Goal: Task Accomplishment & Management: Manage account settings

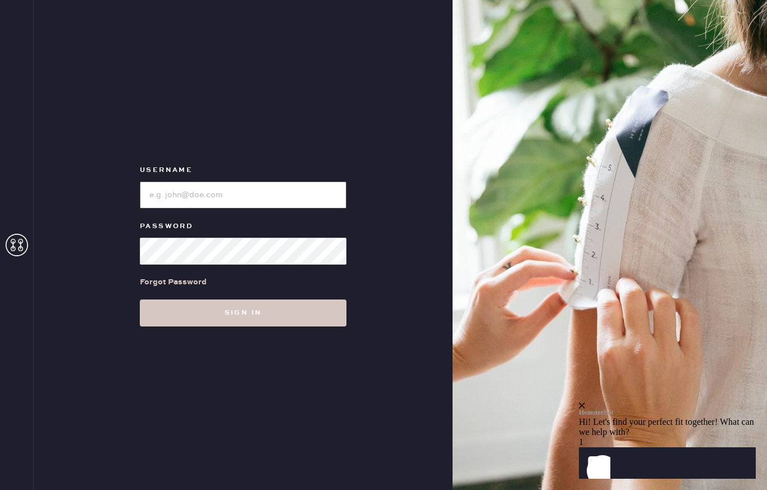
click at [203, 202] on input "loginName" at bounding box center [243, 194] width 207 height 27
type input "[EMAIL_ADDRESS][DOMAIN_NAME]"
click at [243, 320] on button "Sign in" at bounding box center [243, 312] width 207 height 27
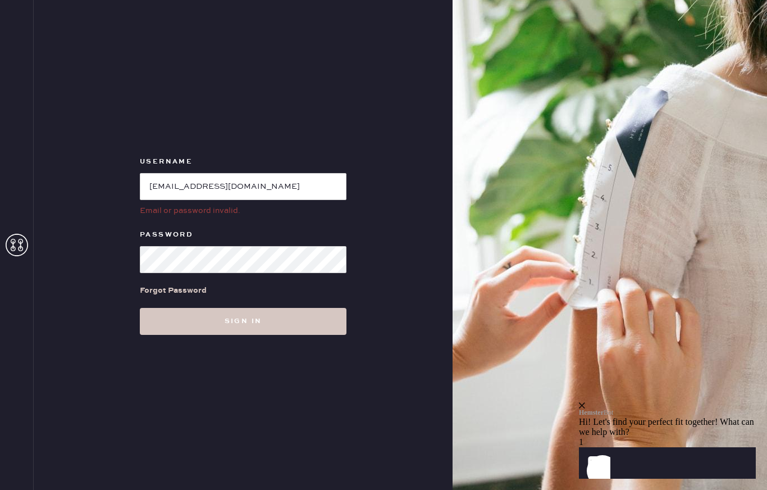
click at [19, 254] on icon at bounding box center [17, 245] width 22 height 22
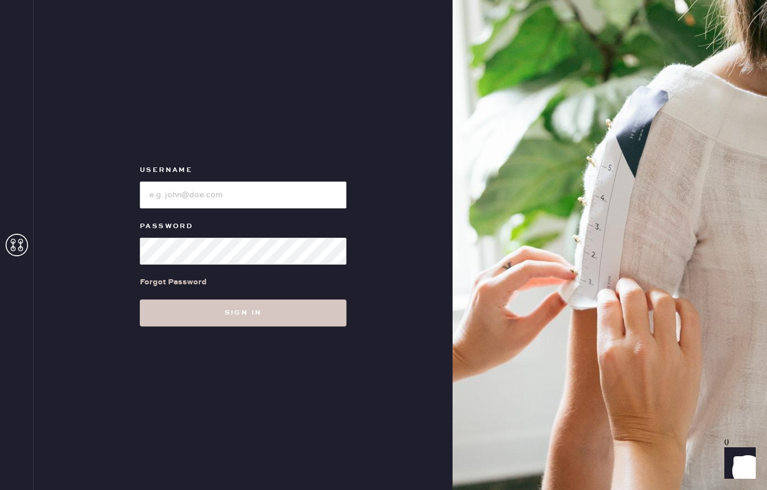
click at [567, 324] on img at bounding box center [610, 245] width 315 height 490
click at [736, 464] on icon "Show" at bounding box center [740, 462] width 13 height 13
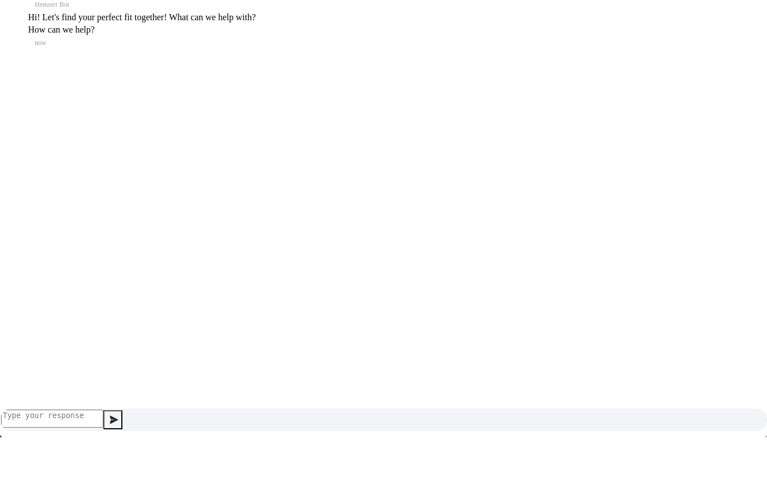
scroll to position [3, 0]
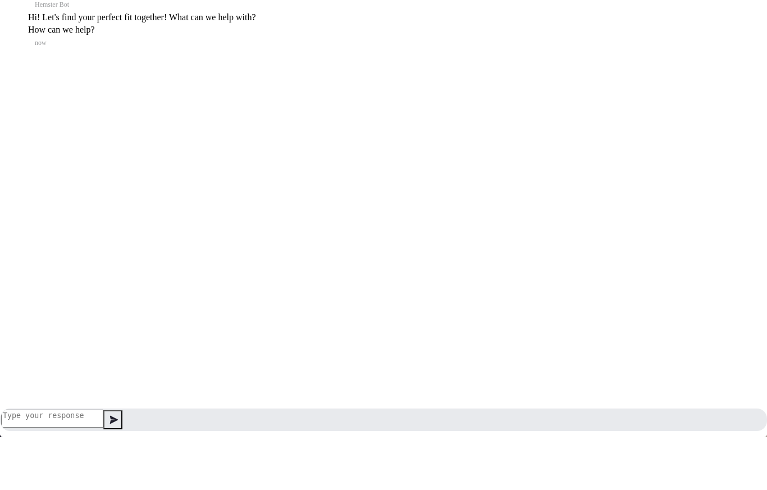
click at [103, 422] on textarea at bounding box center [52, 418] width 102 height 18
type textarea "My order"
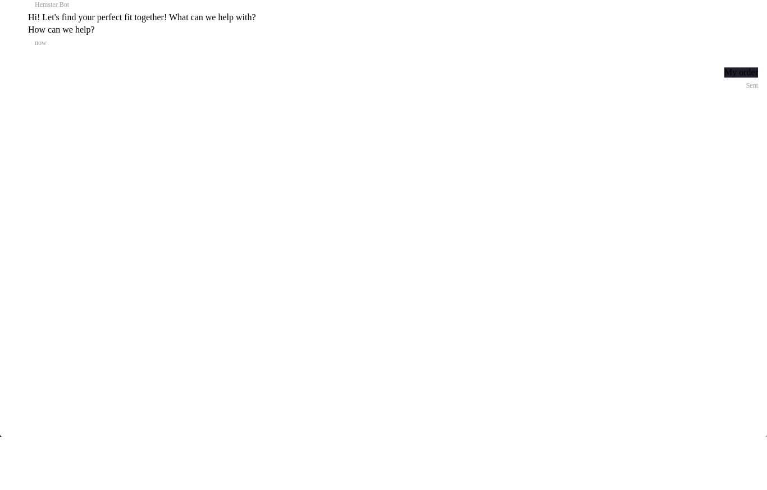
scroll to position [14, 0]
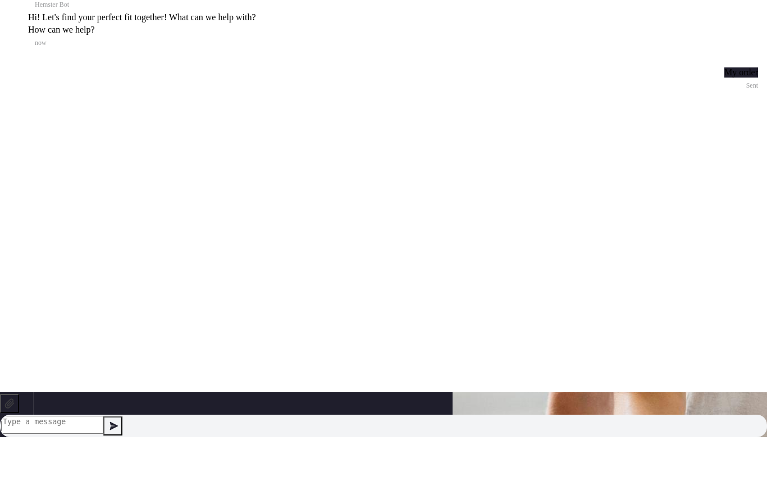
click at [17, 43] on div at bounding box center [17, 43] width 17 height 0
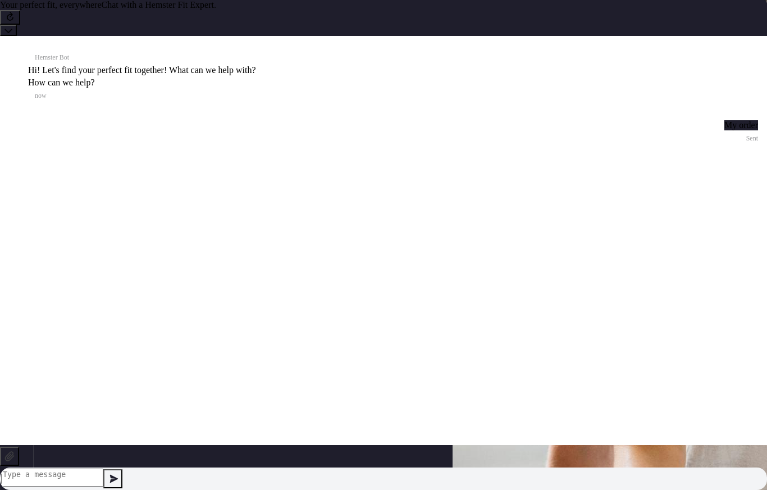
click at [110, 10] on span "Chat with a Hemster Fit Expert." at bounding box center [159, 5] width 115 height 10
click at [12, 26] on icon at bounding box center [8, 30] width 8 height 8
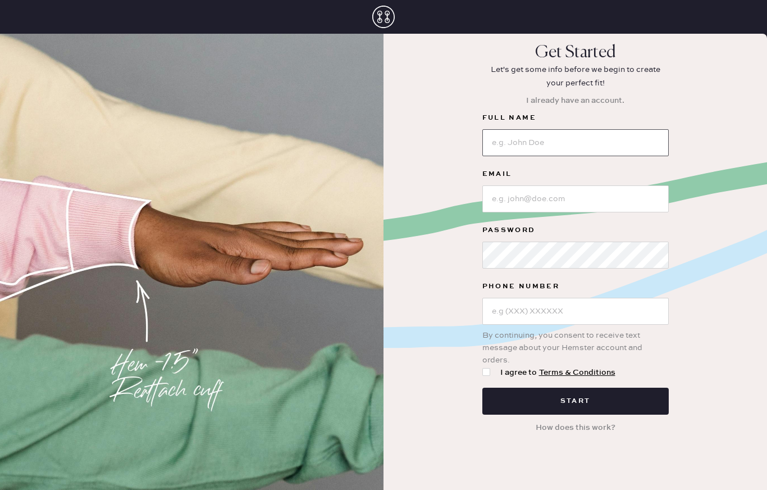
click at [562, 142] on input at bounding box center [575, 142] width 186 height 27
type input "Tierney Morton"
click at [539, 204] on input at bounding box center [575, 198] width 186 height 27
type input "nature17@icloud.com"
click at [523, 315] on input "text" at bounding box center [575, 311] width 186 height 27
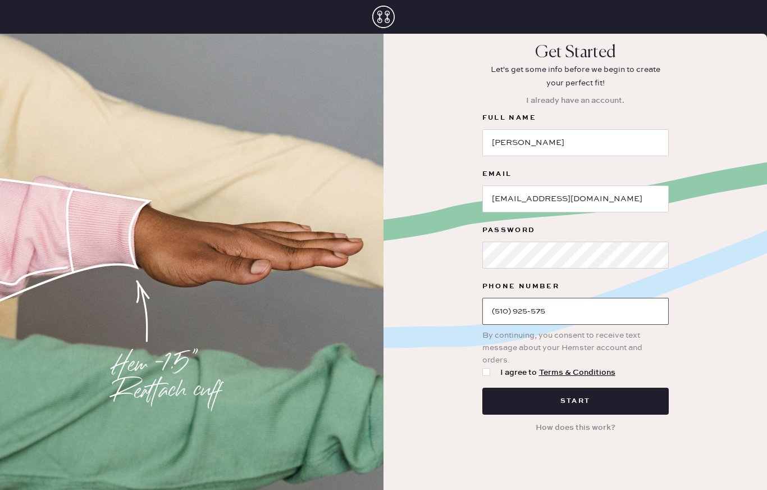
type input "(510) 925-5756"
click at [484, 371] on div at bounding box center [486, 372] width 8 height 8
click at [483, 367] on input "I agree to Terms & Conditions" at bounding box center [482, 366] width 1 height 1
checkbox input "true"
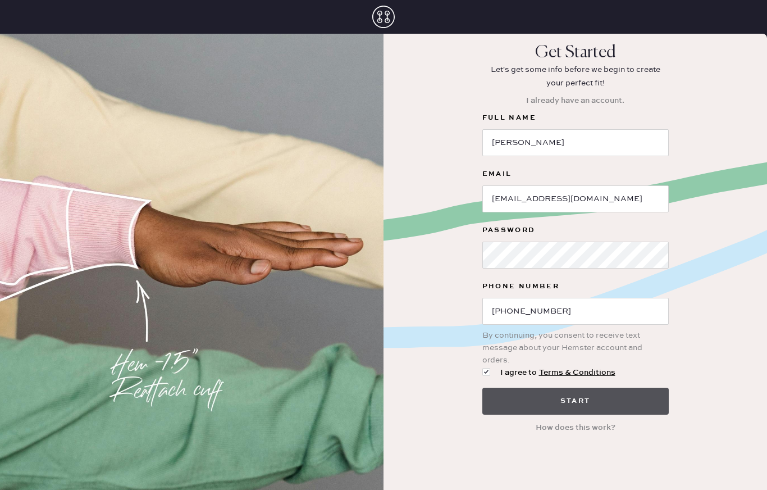
click at [499, 389] on button "Start" at bounding box center [575, 401] width 186 height 27
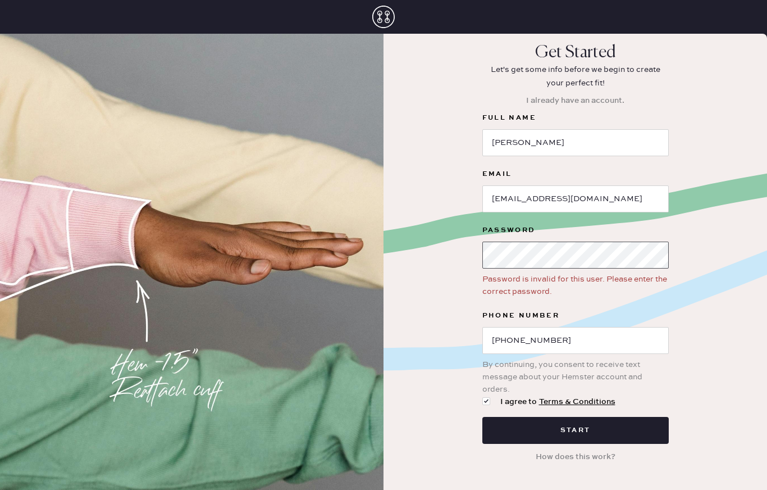
click at [575, 430] on button "Start" at bounding box center [575, 430] width 186 height 27
click at [593, 102] on button "I already have an account." at bounding box center [576, 100] width 112 height 21
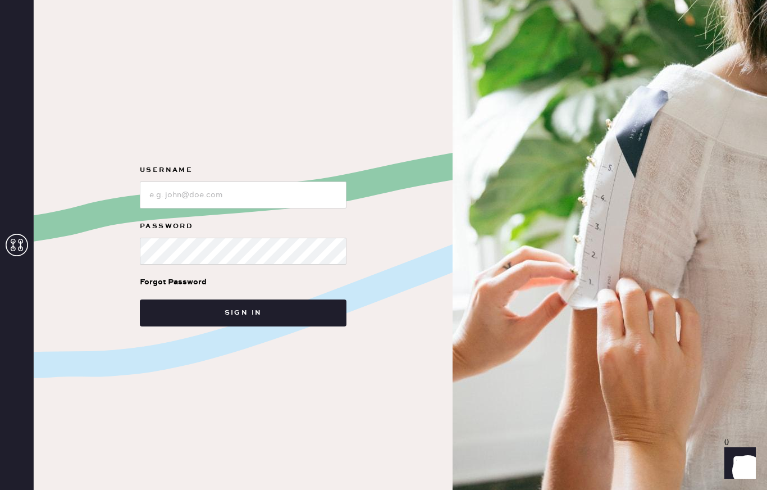
click at [192, 288] on div "Forgot Password" at bounding box center [173, 282] width 67 height 12
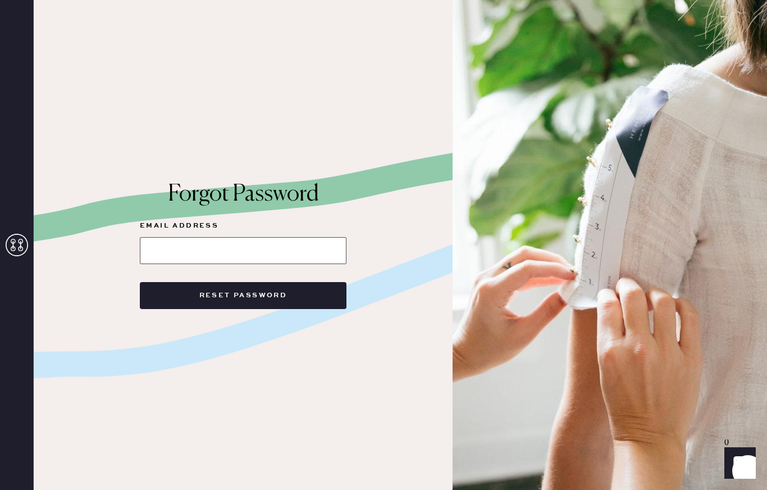
click at [209, 261] on input at bounding box center [243, 250] width 207 height 27
click at [243, 302] on button "Reset Password" at bounding box center [243, 295] width 207 height 27
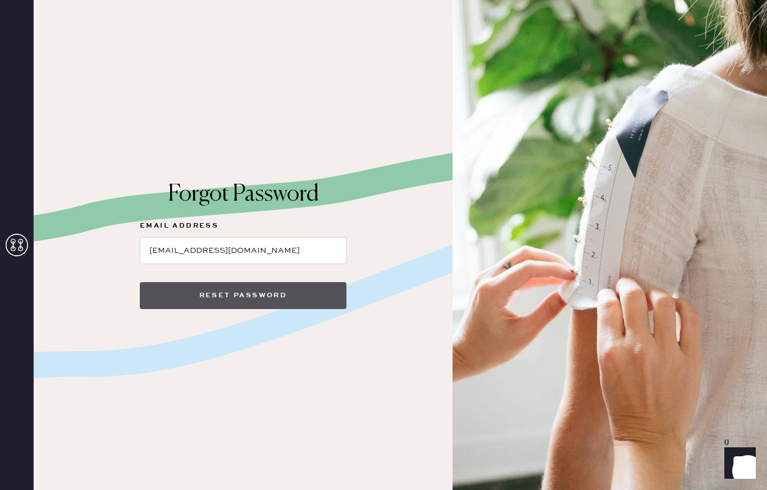
click at [206, 305] on button "Reset Password" at bounding box center [243, 295] width 207 height 27
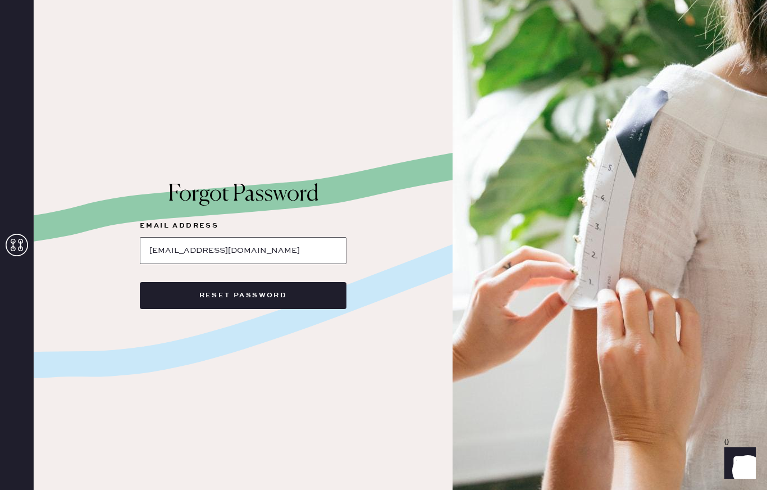
click at [277, 259] on input "Nature17@icloud.com" at bounding box center [243, 250] width 207 height 27
click at [156, 254] on input "Nature17@icloud.com" at bounding box center [243, 250] width 207 height 27
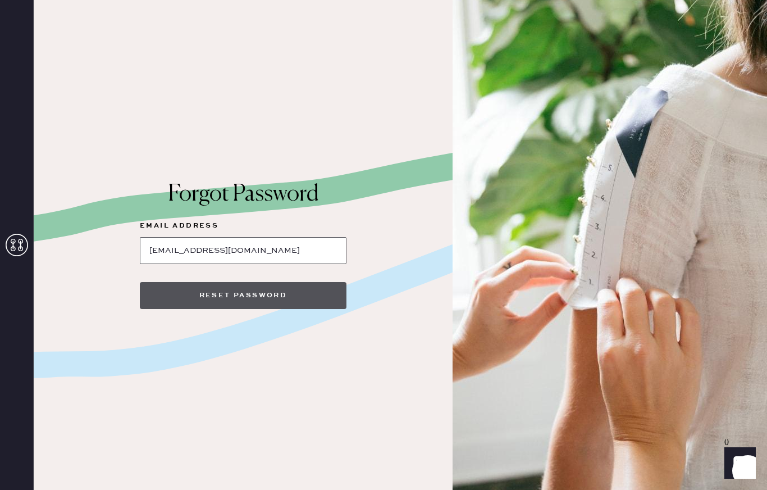
type input "nature17@icloud.com"
click at [174, 309] on button "Reset Password" at bounding box center [243, 295] width 207 height 27
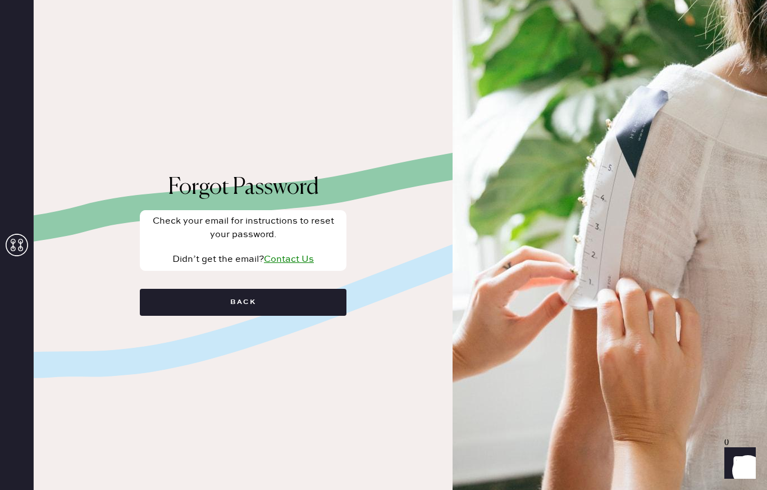
click at [174, 312] on html "Layer 1 Layer 1 Forgot Password Check your email for instructions to reset your…" at bounding box center [383, 245] width 767 height 490
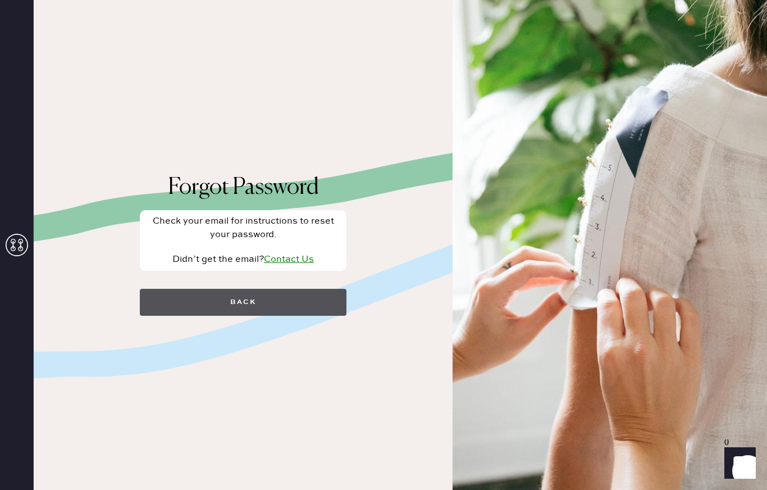
click at [174, 312] on button "Back" at bounding box center [243, 302] width 207 height 27
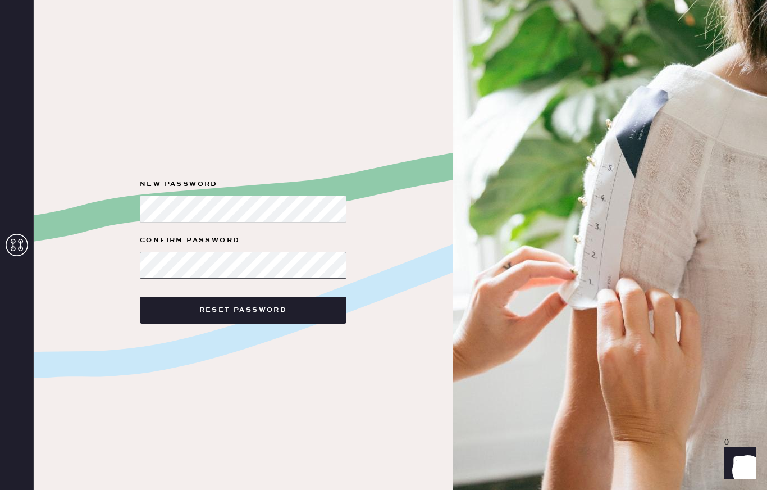
click at [243, 317] on button "Reset Password" at bounding box center [243, 310] width 207 height 27
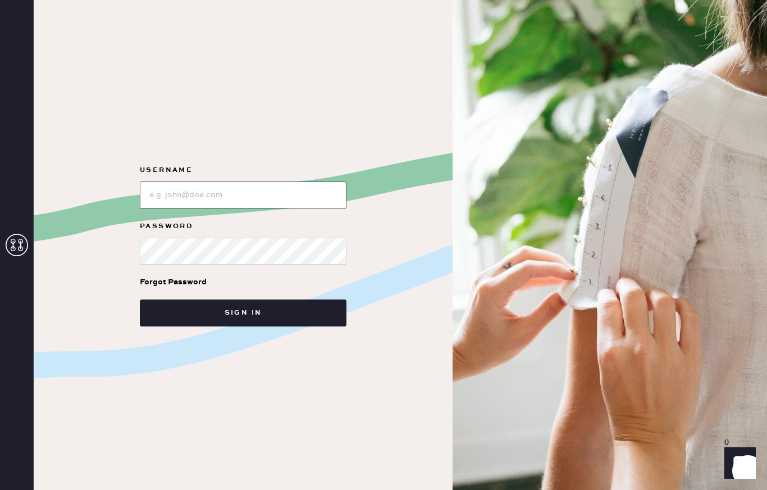
click at [190, 199] on input "loginName" at bounding box center [243, 194] width 207 height 27
click at [243, 320] on button "Sign in" at bounding box center [243, 312] width 207 height 27
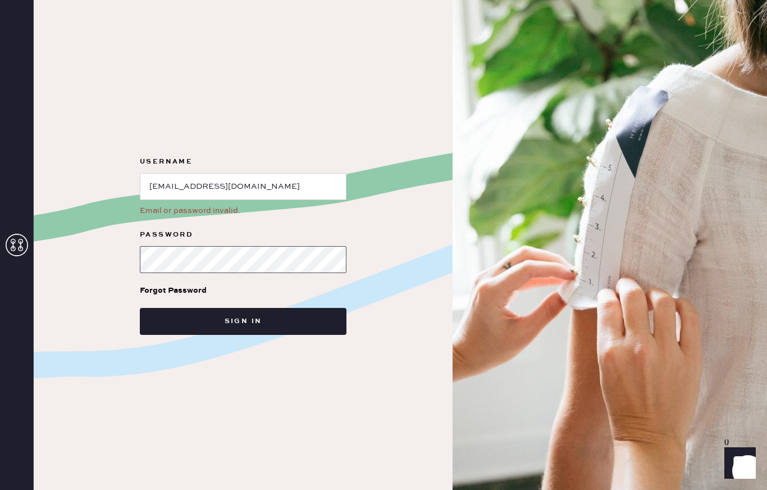
click at [243, 328] on button "Sign in" at bounding box center [243, 321] width 207 height 27
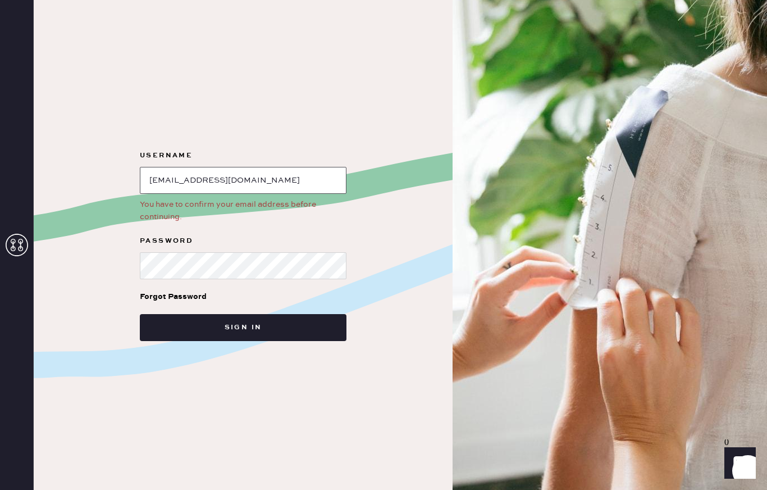
click at [258, 186] on input "loginName" at bounding box center [243, 180] width 207 height 27
type input "n"
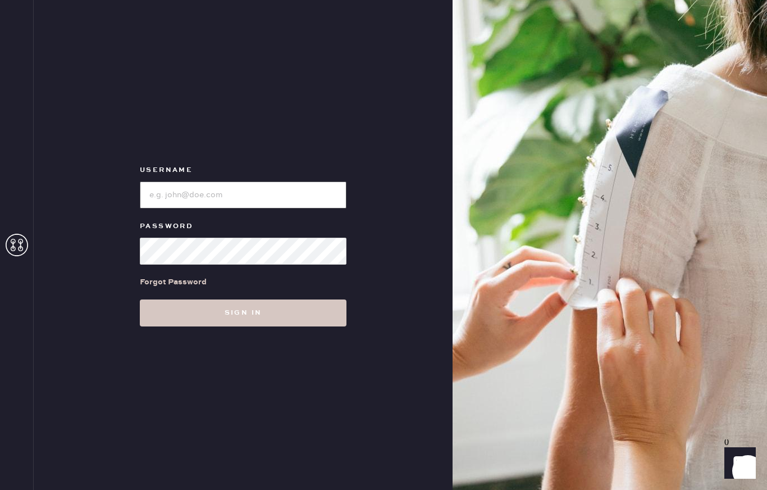
click at [256, 201] on input "loginName" at bounding box center [243, 194] width 207 height 27
type input "Nat"
